Goal: Task Accomplishment & Management: Use online tool/utility

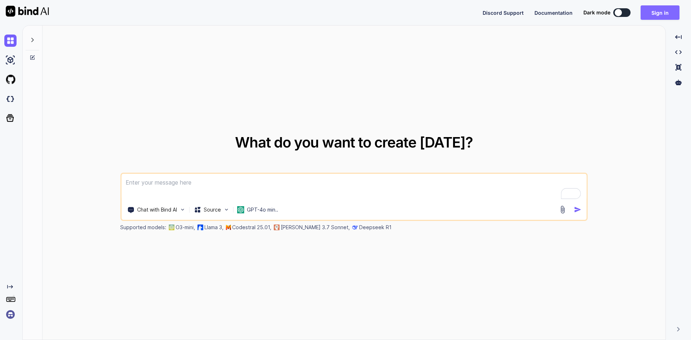
click at [648, 8] on button "Sign in" at bounding box center [659, 12] width 39 height 14
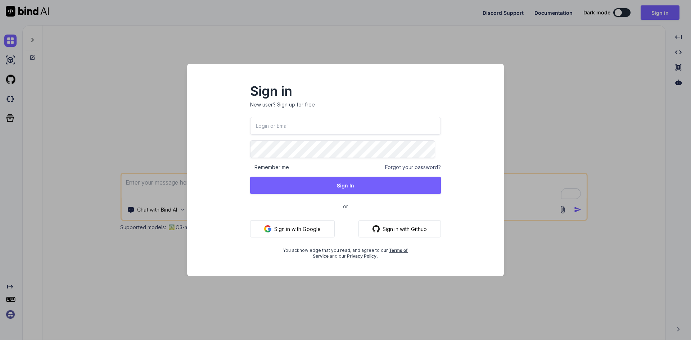
click at [80, 107] on div "Sign in New user? Sign up for free Remember me Forgot your password? Sign In or…" at bounding box center [345, 170] width 691 height 340
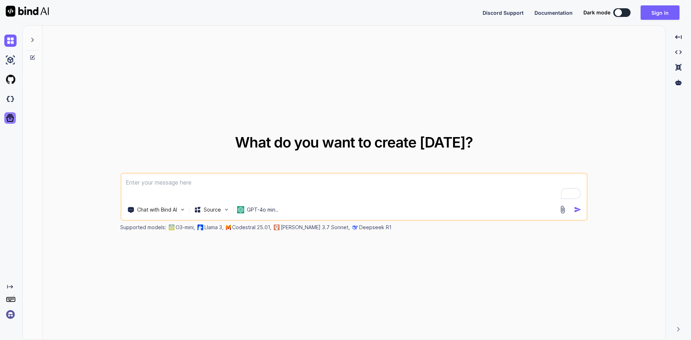
click at [9, 120] on icon at bounding box center [10, 118] width 10 height 10
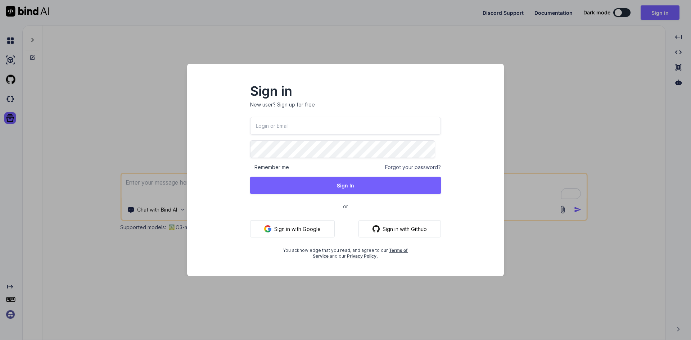
click at [310, 230] on button "Sign in with Google" at bounding box center [292, 228] width 85 height 17
click at [107, 36] on div "Sign in New user? Sign up for free Remember me Forgot your password? Sign In or…" at bounding box center [345, 170] width 691 height 340
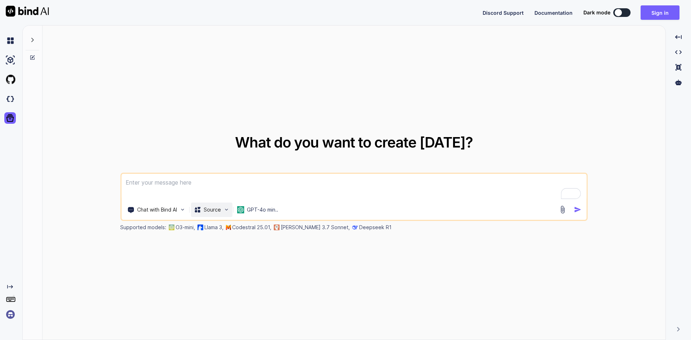
click at [218, 208] on p "Source" at bounding box center [212, 209] width 17 height 7
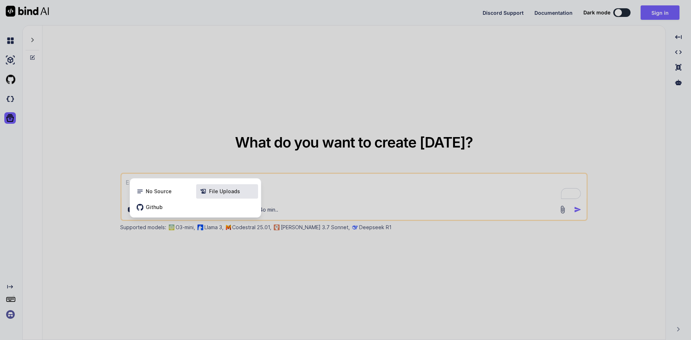
click at [218, 195] on div "File Uploads" at bounding box center [227, 191] width 62 height 14
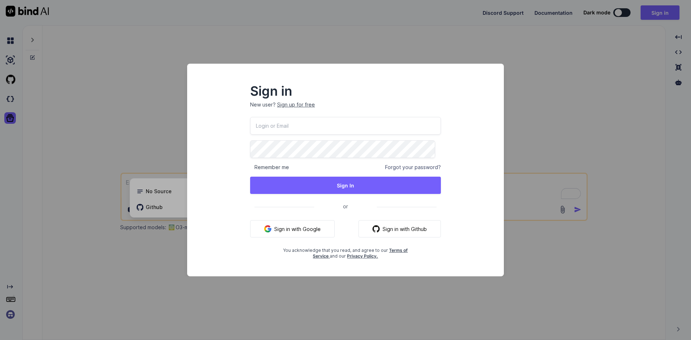
click at [600, 87] on div "Sign in New user? Sign up for free Remember me Forgot your password? Sign In or…" at bounding box center [345, 170] width 691 height 340
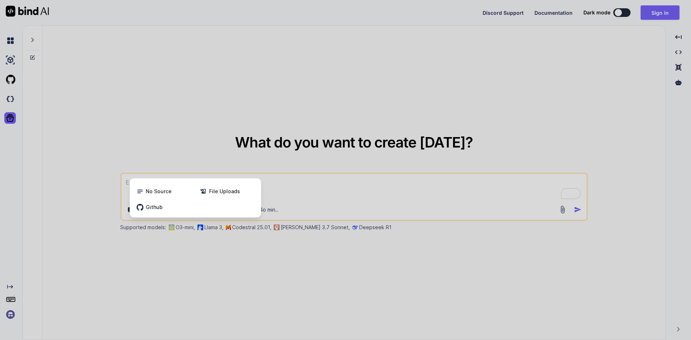
click at [600, 87] on div at bounding box center [345, 170] width 691 height 340
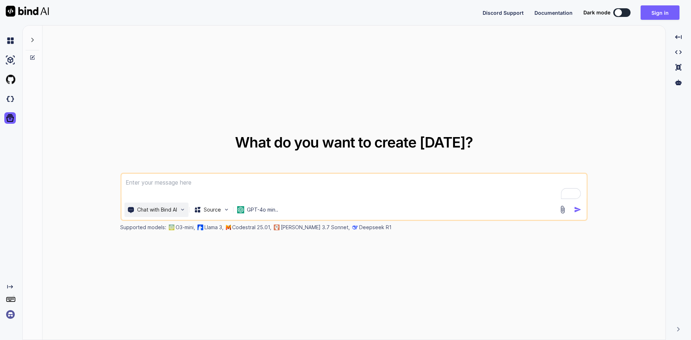
click at [184, 214] on div "Chat with Bind AI" at bounding box center [156, 210] width 64 height 14
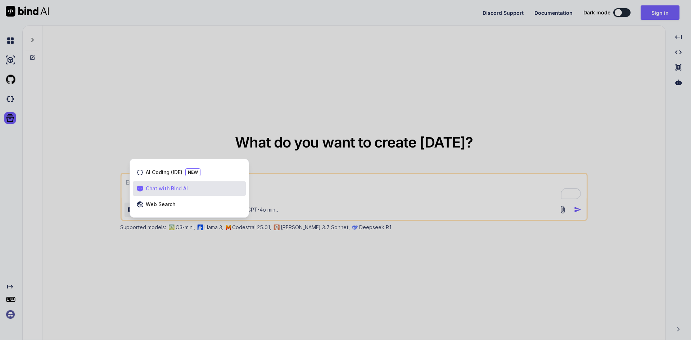
click at [181, 148] on div at bounding box center [345, 170] width 691 height 340
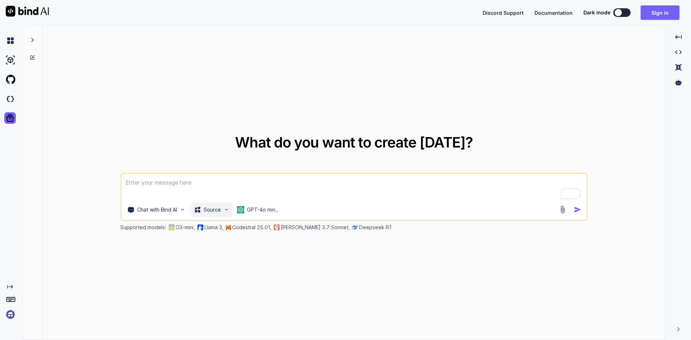
click at [226, 209] on img at bounding box center [226, 210] width 6 height 6
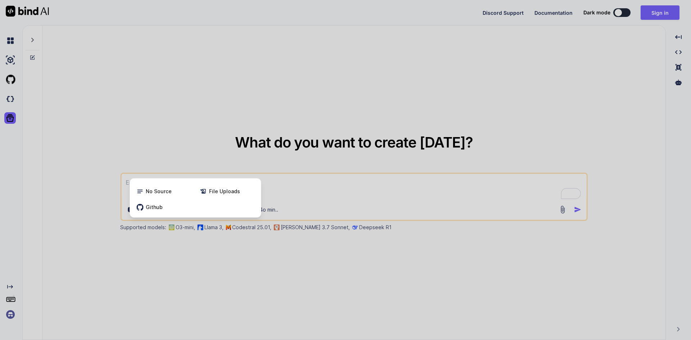
click at [171, 157] on div at bounding box center [345, 170] width 691 height 340
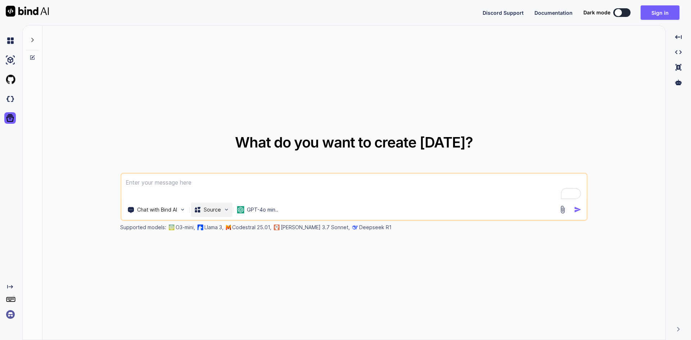
click at [216, 210] on p "Source" at bounding box center [212, 209] width 17 height 7
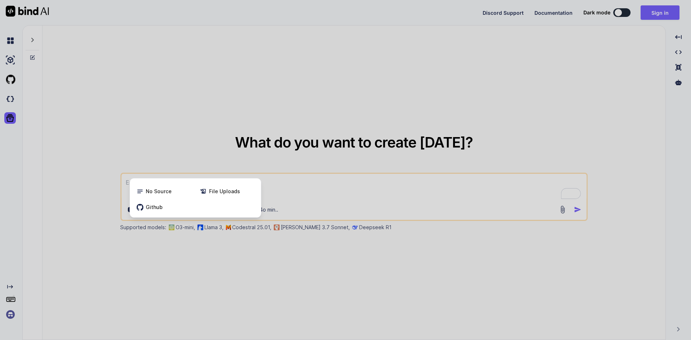
click at [215, 239] on div at bounding box center [345, 170] width 691 height 340
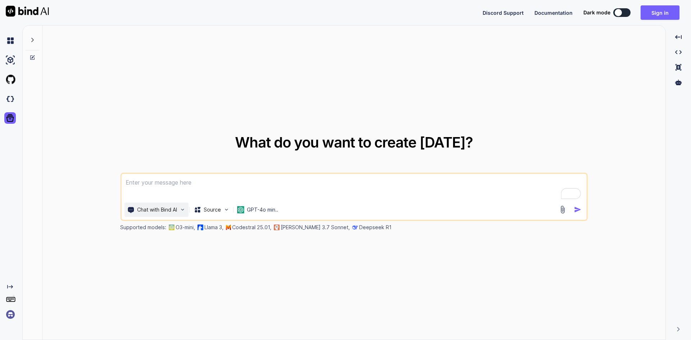
click at [185, 213] on div "Chat with Bind AI" at bounding box center [156, 210] width 64 height 14
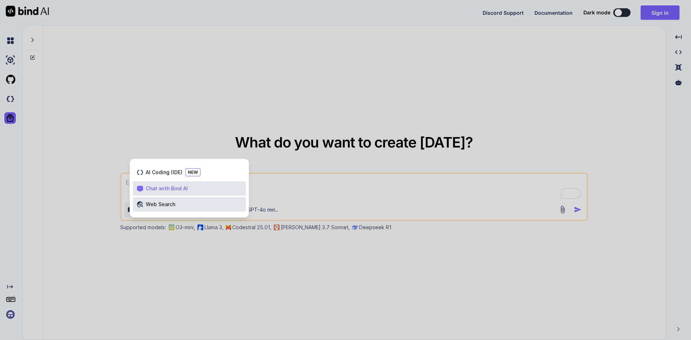
click at [194, 204] on div "Web Search" at bounding box center [189, 204] width 113 height 14
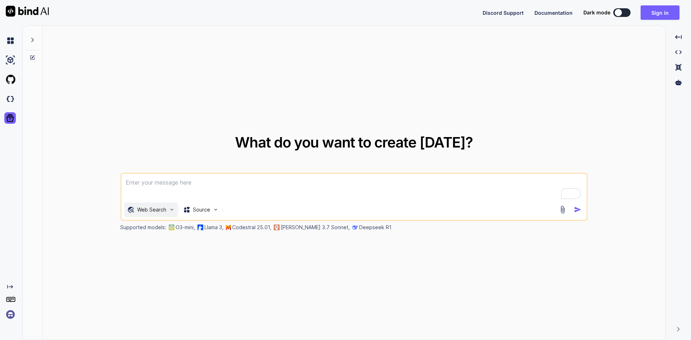
click at [164, 211] on p "Web Search" at bounding box center [151, 209] width 29 height 7
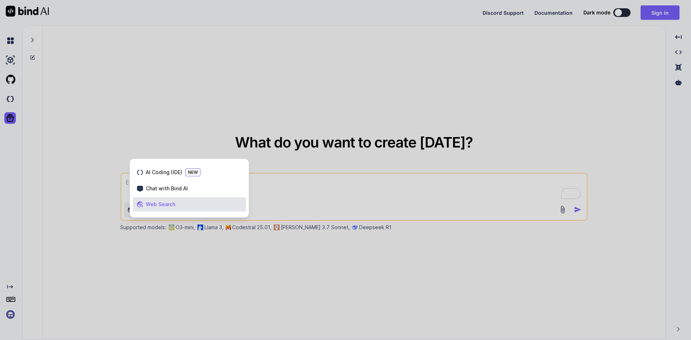
click at [291, 262] on div at bounding box center [345, 170] width 691 height 340
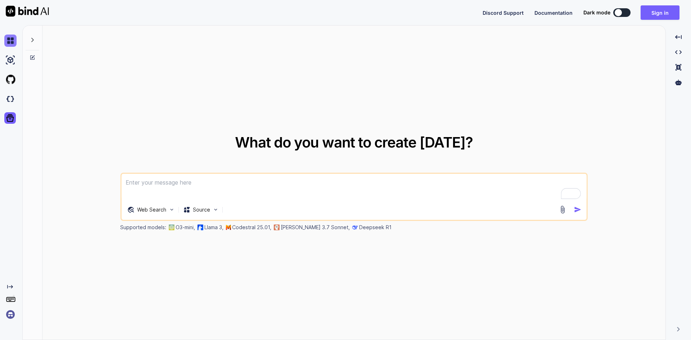
click at [10, 45] on img at bounding box center [10, 41] width 12 height 12
click at [35, 40] on icon at bounding box center [33, 40] width 6 height 6
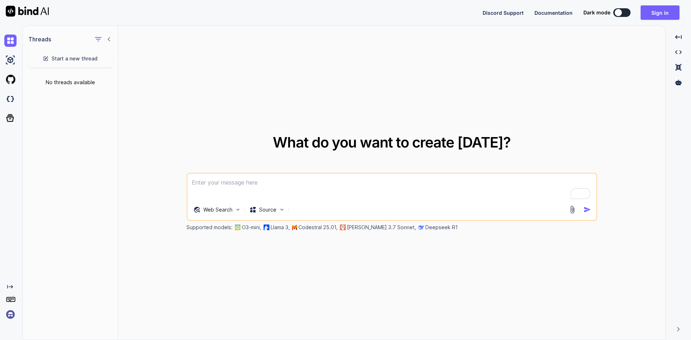
click at [106, 40] on icon at bounding box center [109, 39] width 6 height 6
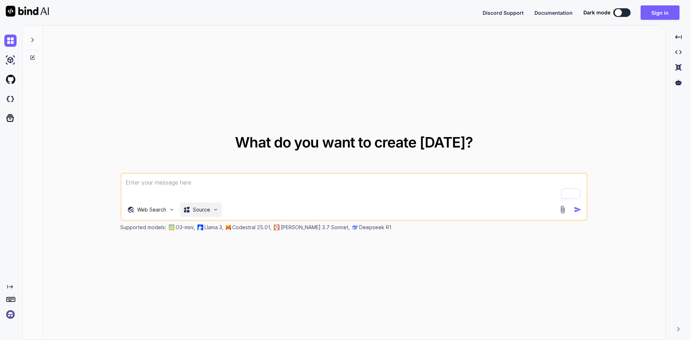
click at [208, 211] on p "Source" at bounding box center [201, 209] width 17 height 7
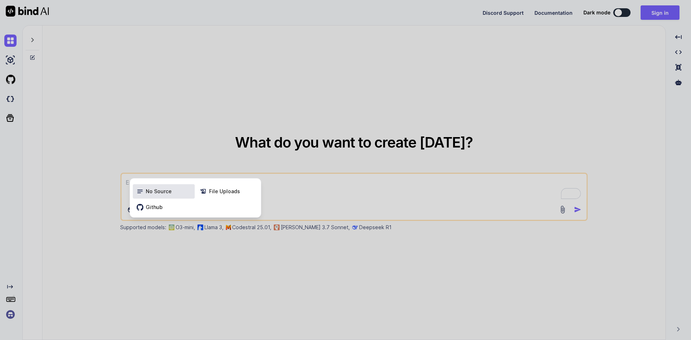
click at [166, 194] on span "No Source" at bounding box center [159, 191] width 26 height 7
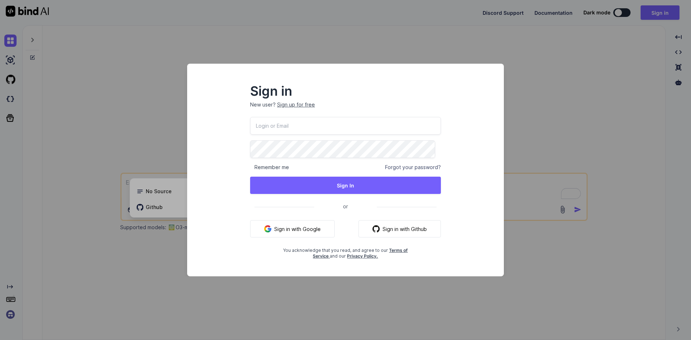
click at [131, 99] on div "Sign in New user? Sign up for free Remember me Forgot your password? Sign In or…" at bounding box center [345, 170] width 691 height 340
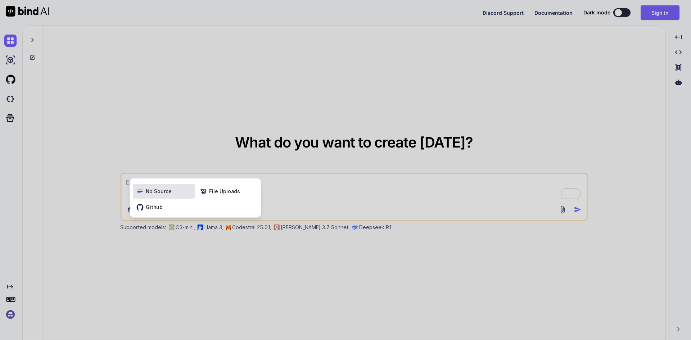
click at [164, 190] on span "No Source" at bounding box center [159, 191] width 26 height 7
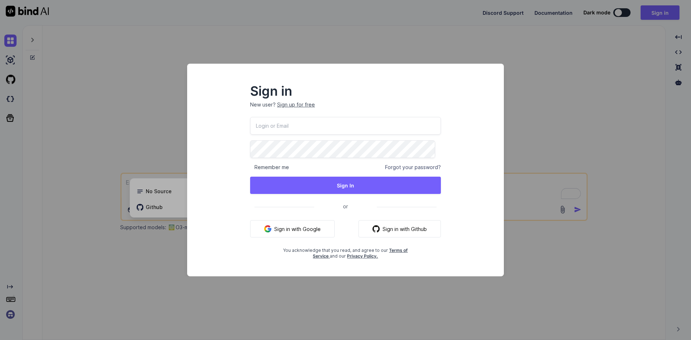
click at [306, 230] on button "Sign in with Google" at bounding box center [292, 228] width 85 height 17
click at [249, 50] on div "Sign in New user? Sign up for free Remember me Forgot your password? Sign In or…" at bounding box center [345, 170] width 691 height 340
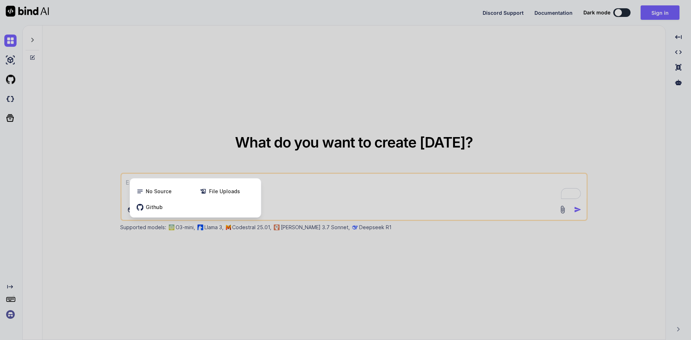
click at [230, 277] on div at bounding box center [345, 170] width 691 height 340
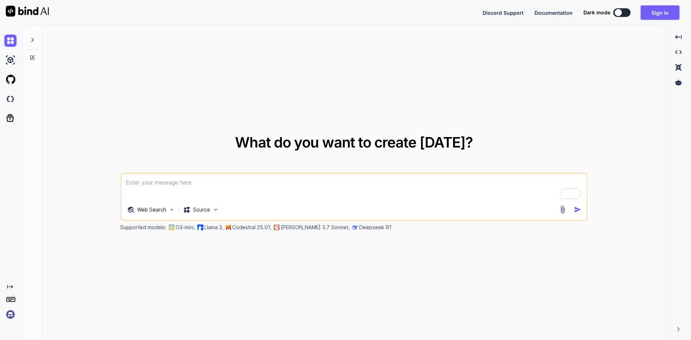
type textarea "x"
